Goal: Task Accomplishment & Management: Use online tool/utility

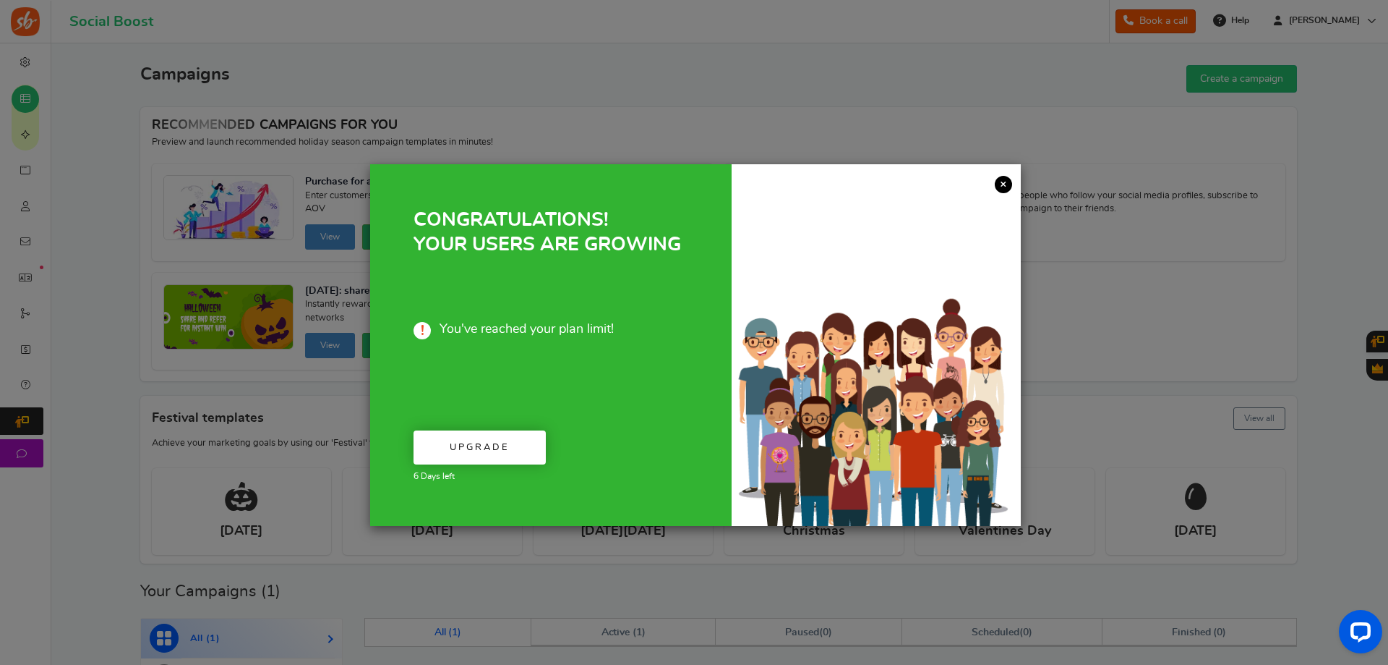
click at [1007, 186] on link "×" at bounding box center [1003, 184] width 17 height 17
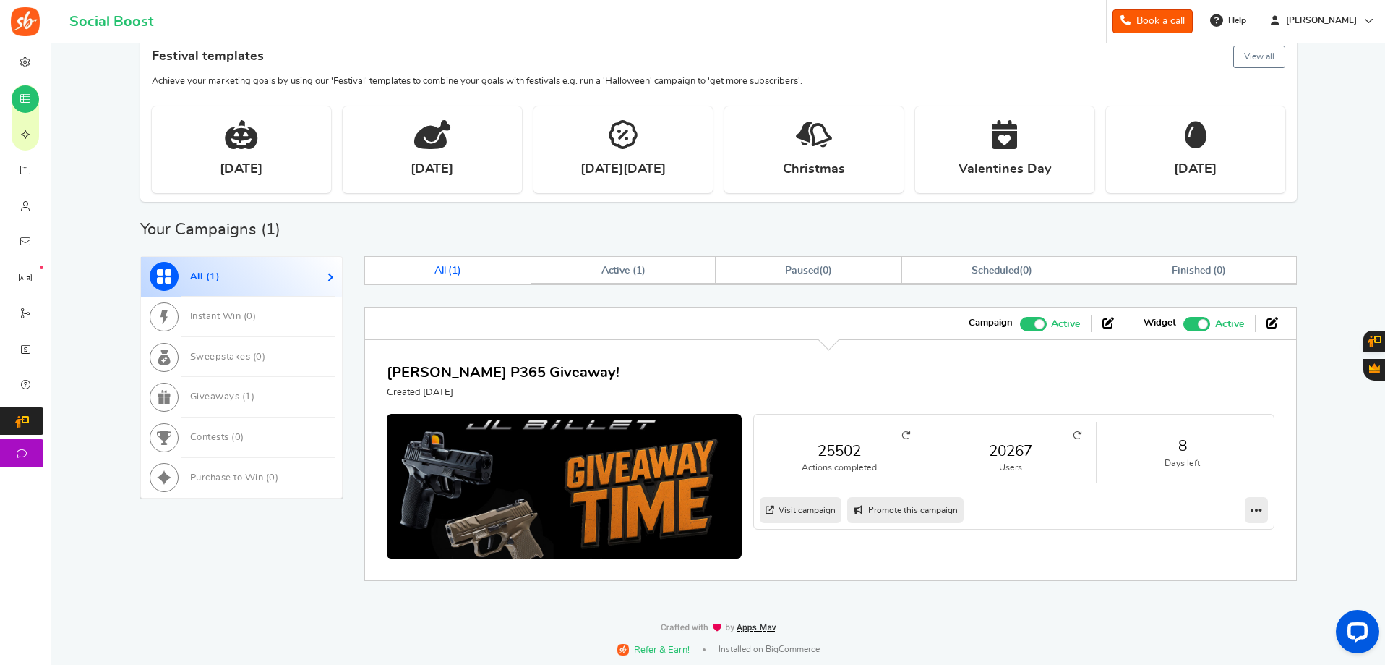
scroll to position [364, 0]
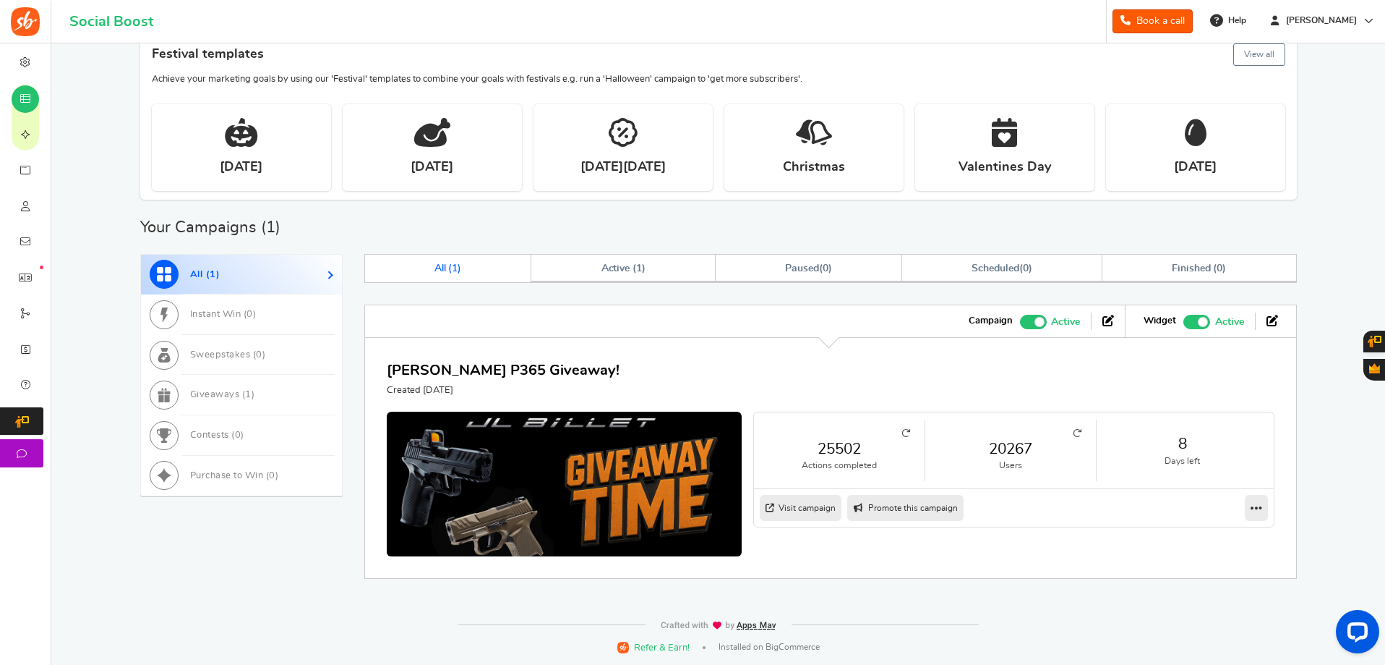
click at [834, 453] on link "25502" at bounding box center [840, 448] width 142 height 21
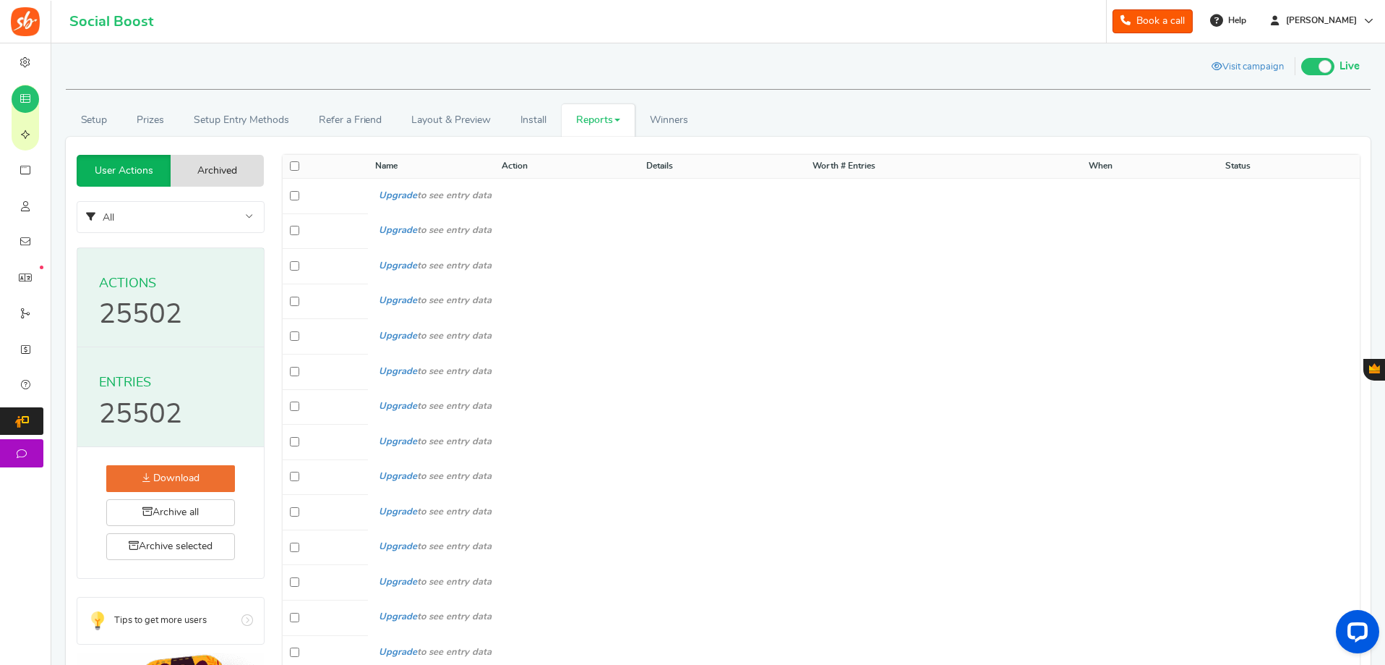
click at [157, 475] on link "Download" at bounding box center [170, 478] width 129 height 27
click at [205, 220] on span "All" at bounding box center [170, 218] width 187 height 33
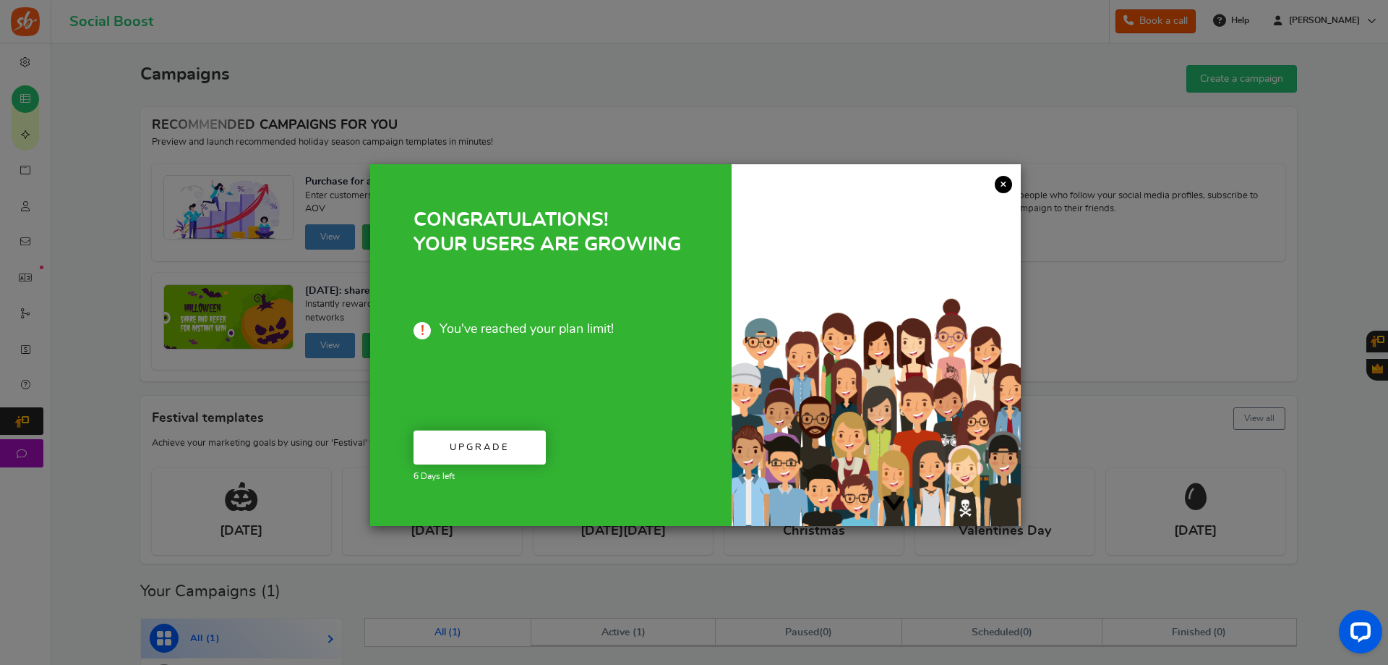
click at [1006, 184] on link "×" at bounding box center [1003, 184] width 17 height 17
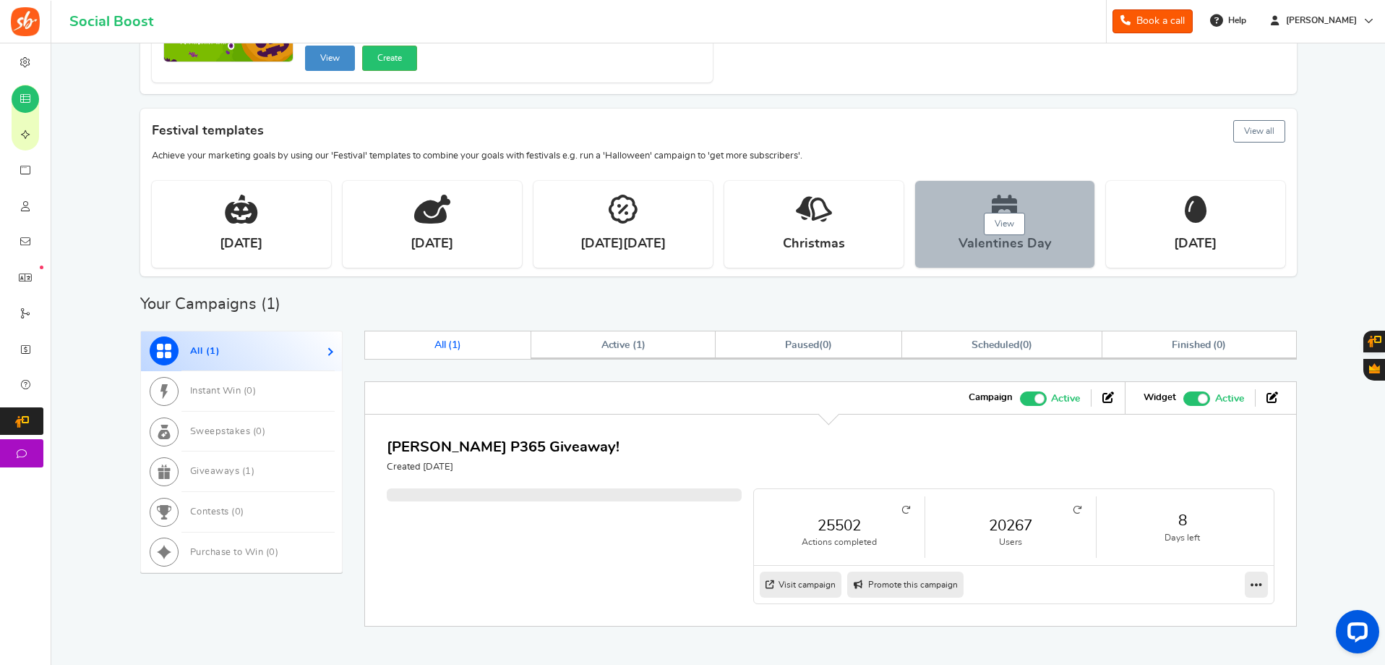
scroll to position [364, 0]
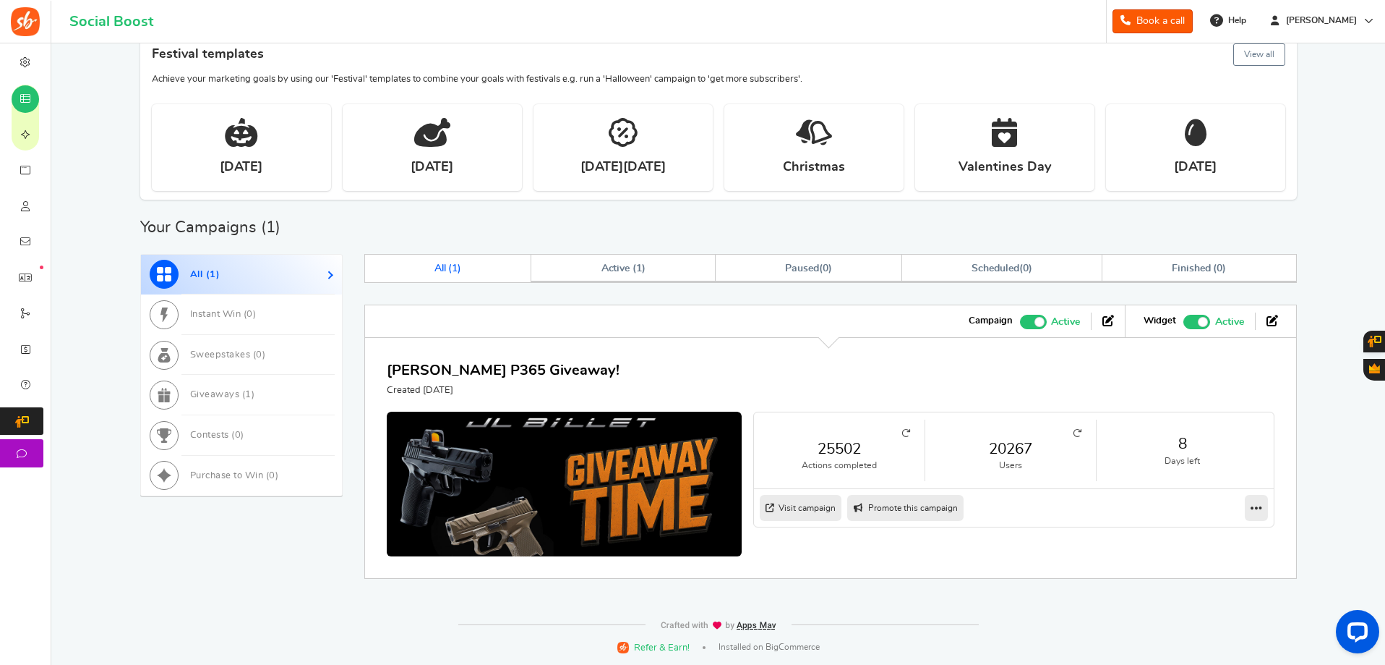
click at [1015, 455] on link "20267" at bounding box center [1011, 448] width 142 height 21
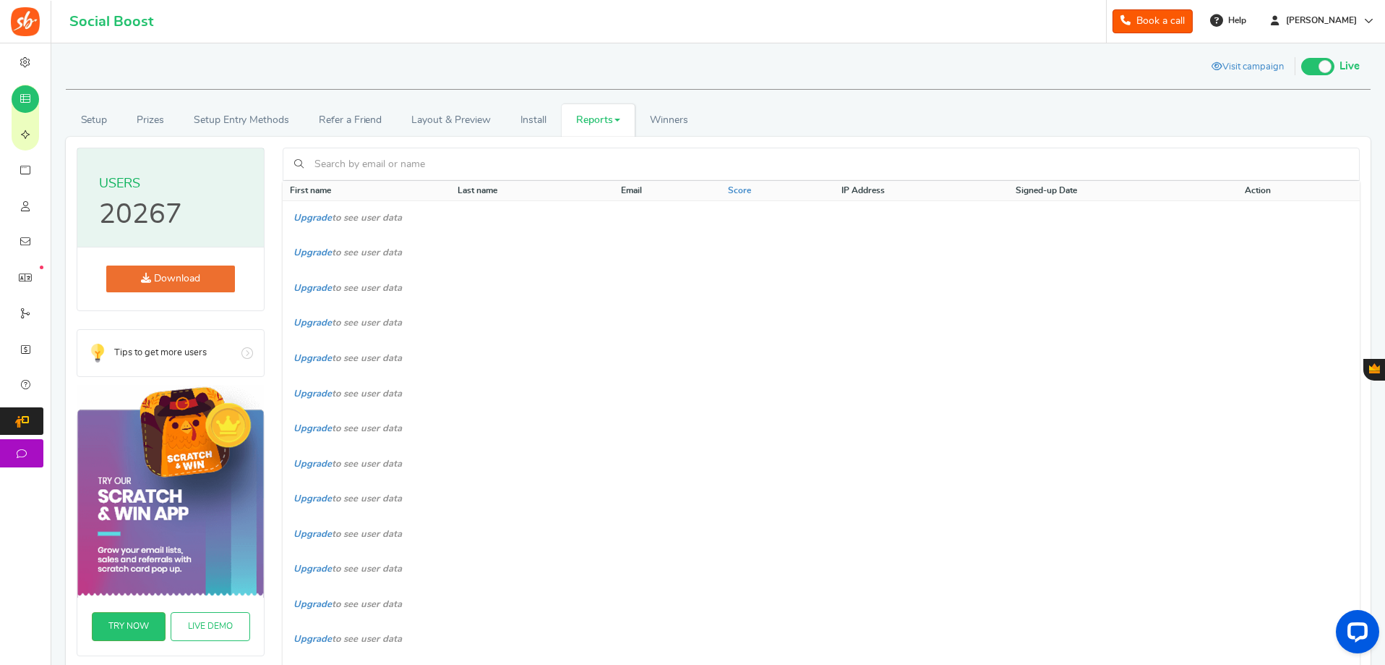
click at [159, 283] on link "Download" at bounding box center [170, 278] width 129 height 27
